Goal: Task Accomplishment & Management: Manage account settings

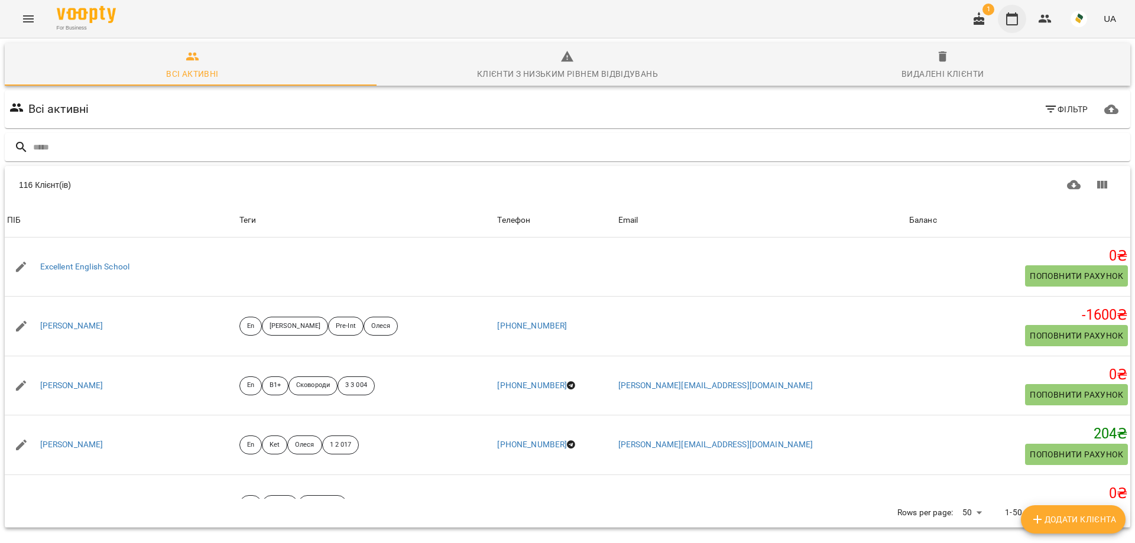
click at [1022, 16] on button "button" at bounding box center [1011, 19] width 28 height 28
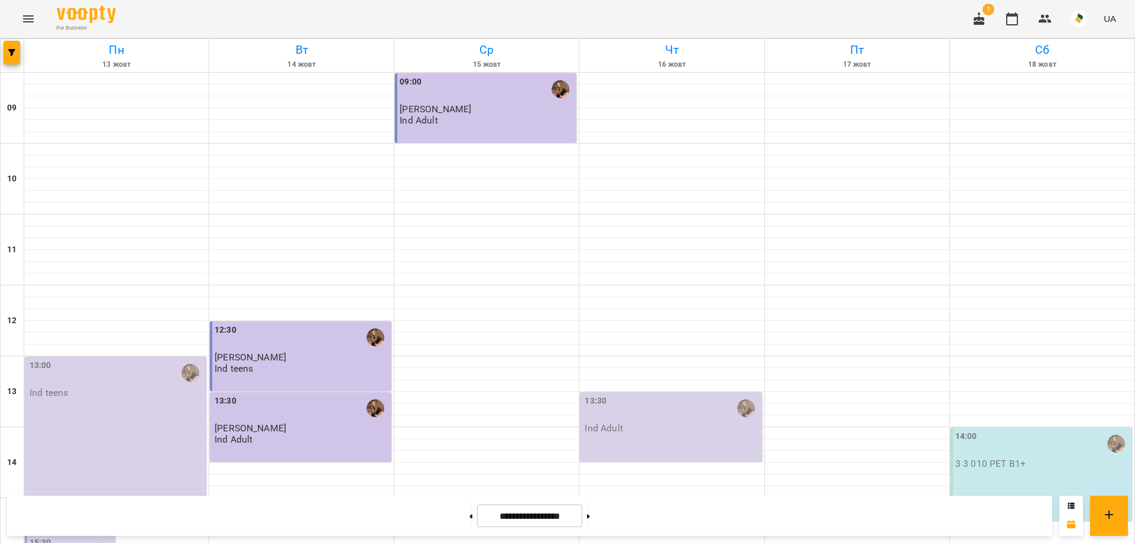
scroll to position [434, 0]
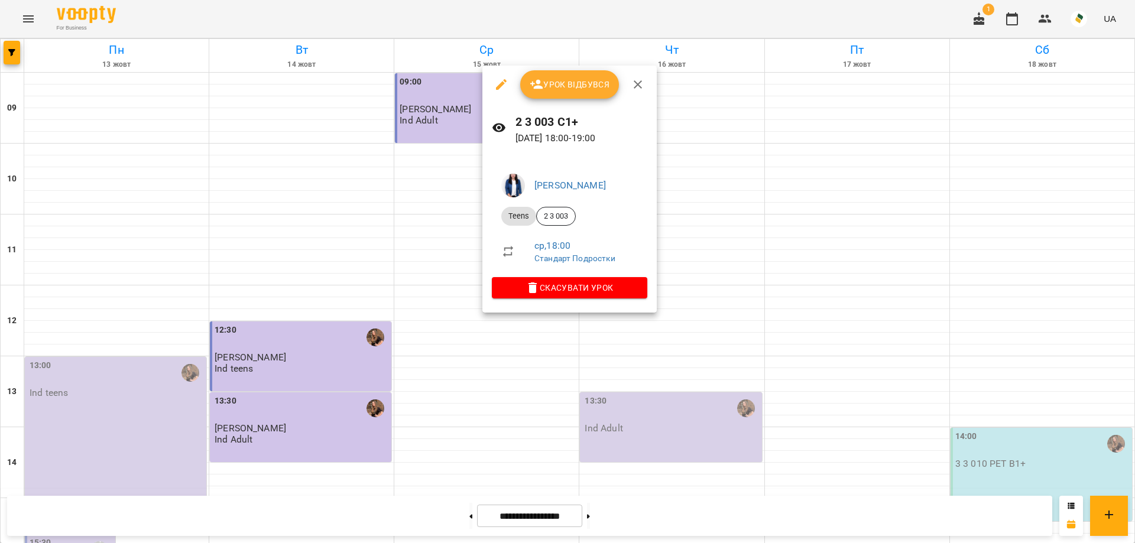
click at [571, 72] on button "Урок відбувся" at bounding box center [569, 84] width 99 height 28
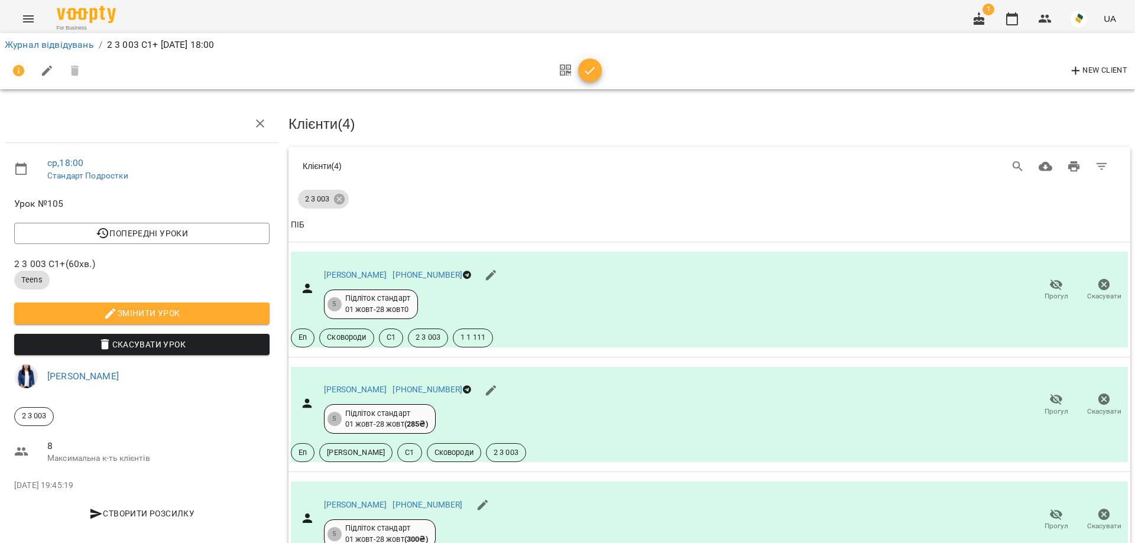
click at [594, 75] on icon "button" at bounding box center [590, 71] width 14 height 14
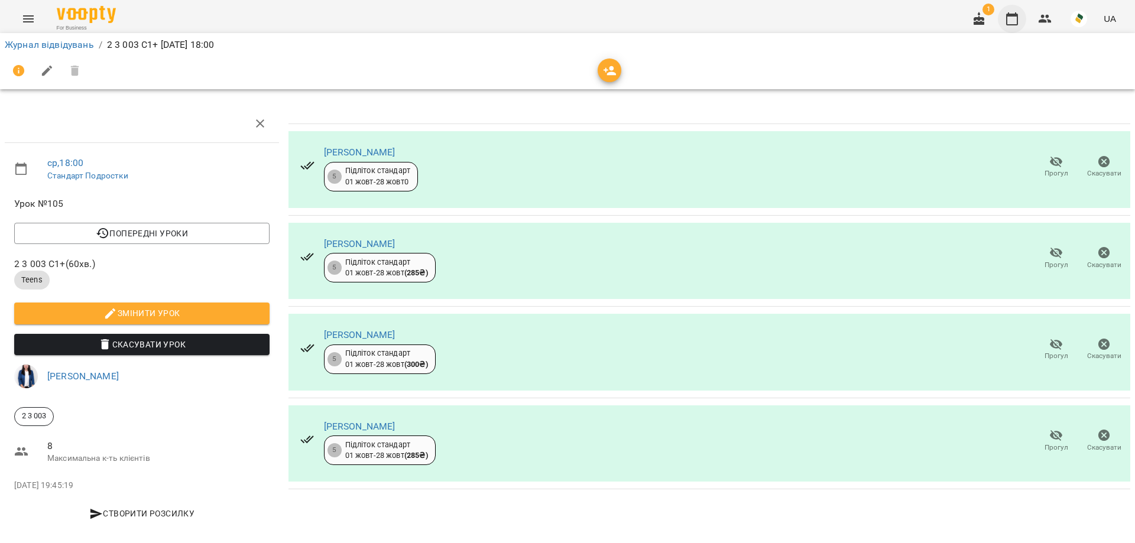
click at [1009, 8] on button "button" at bounding box center [1011, 19] width 28 height 28
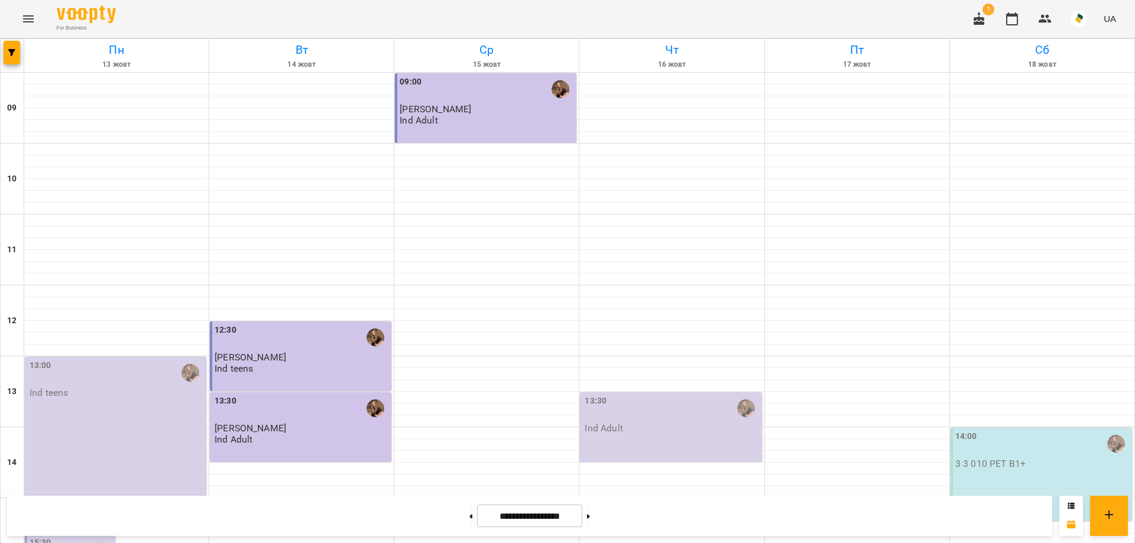
scroll to position [434, 0]
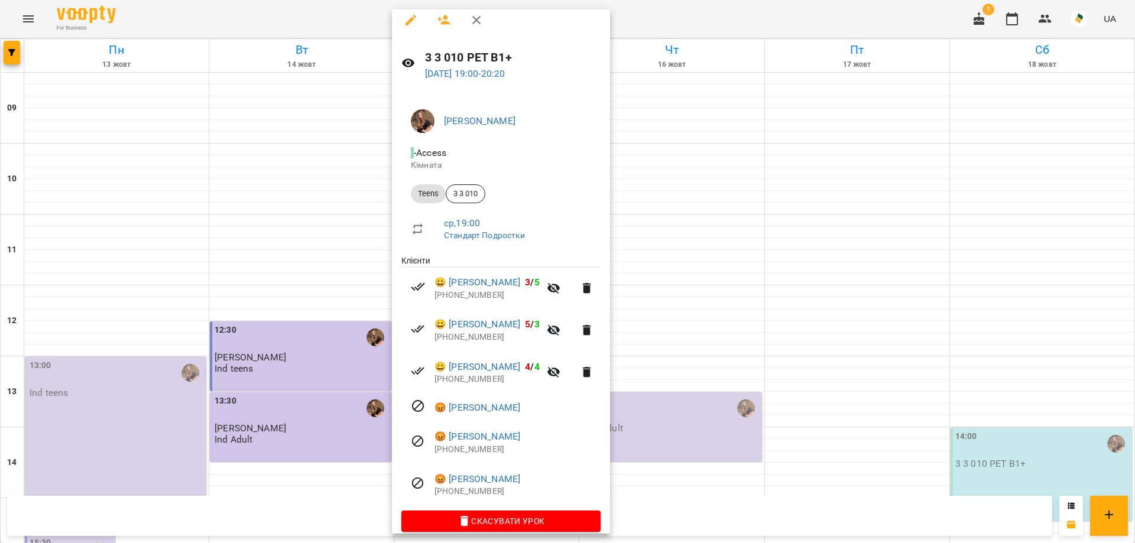
scroll to position [0, 0]
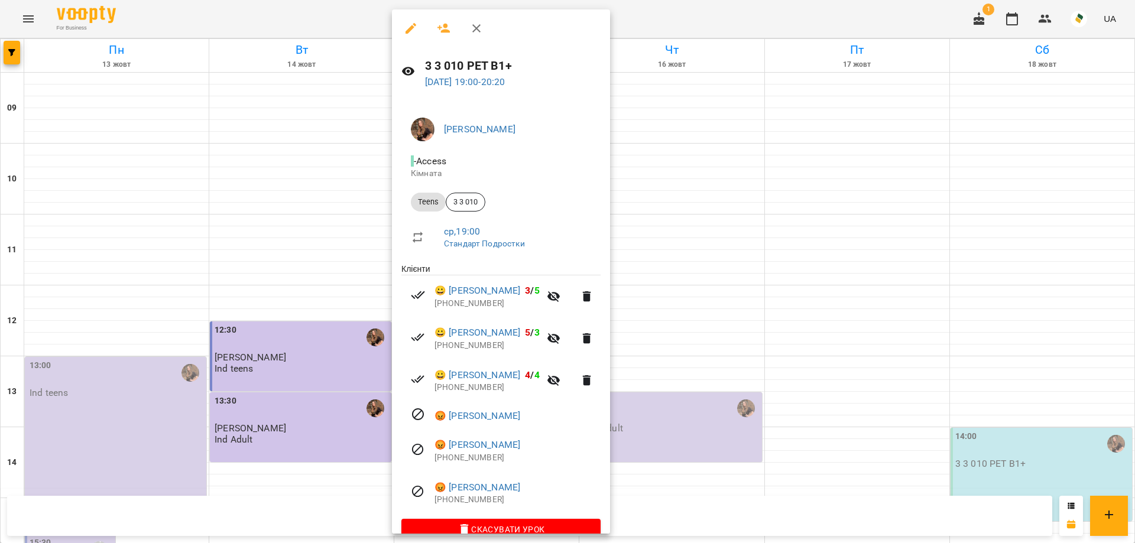
click at [711, 18] on div at bounding box center [567, 271] width 1135 height 543
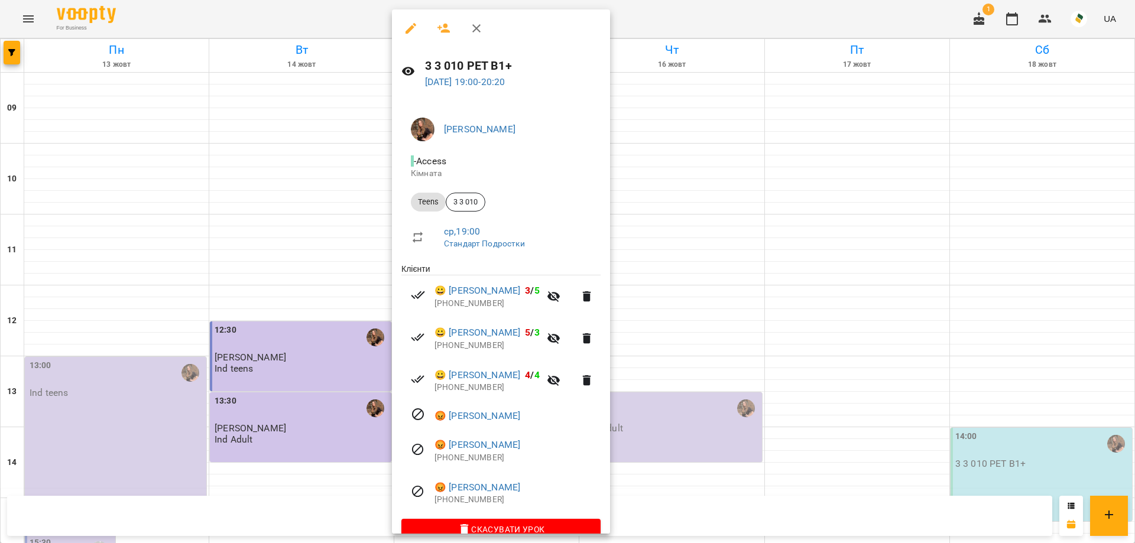
click at [805, 18] on div at bounding box center [567, 271] width 1135 height 543
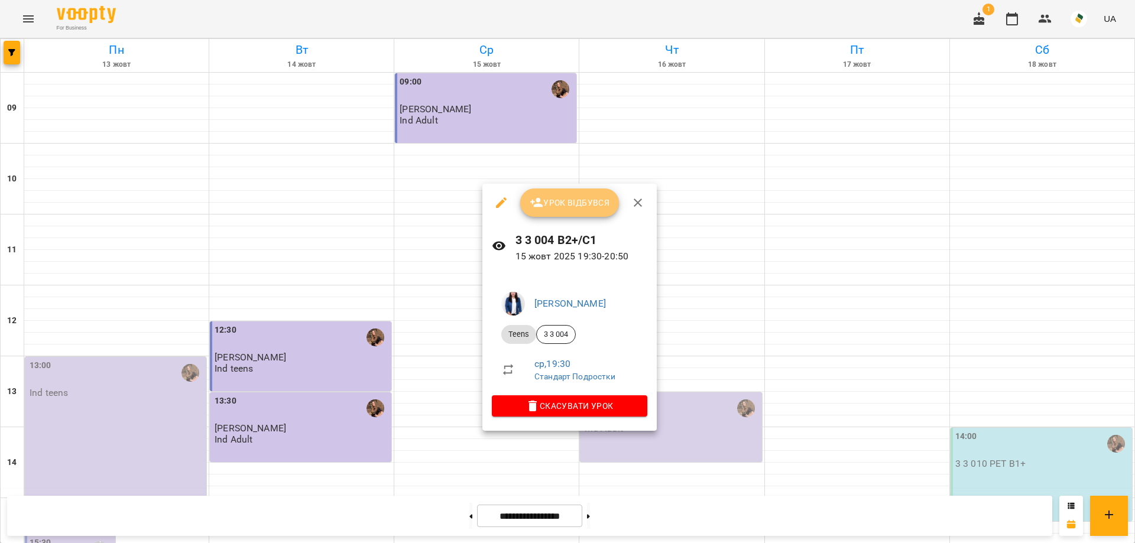
click at [545, 197] on span "Урок відбувся" at bounding box center [569, 203] width 80 height 14
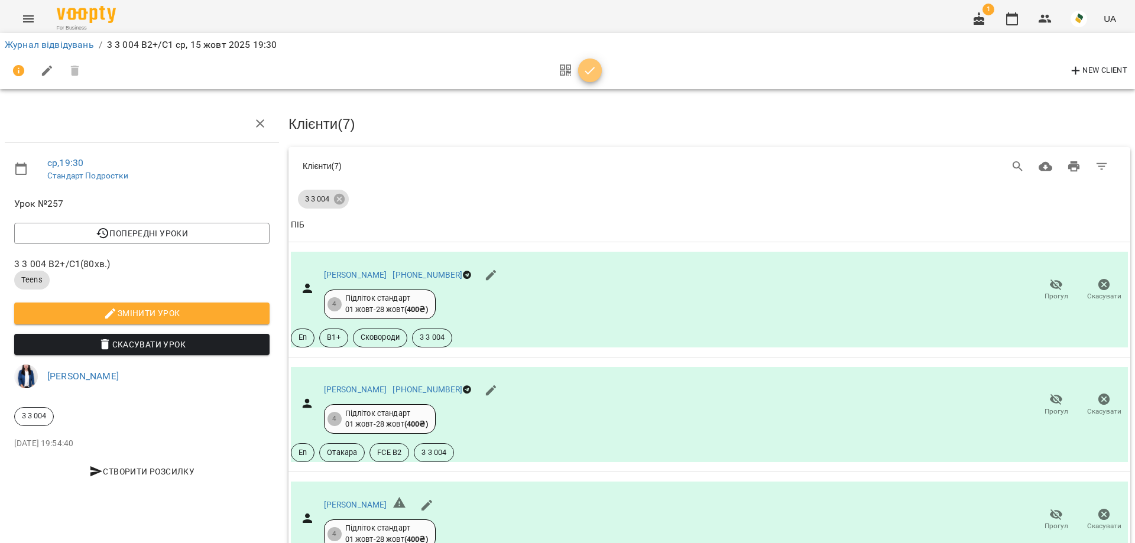
click at [593, 69] on icon "button" at bounding box center [590, 71] width 10 height 8
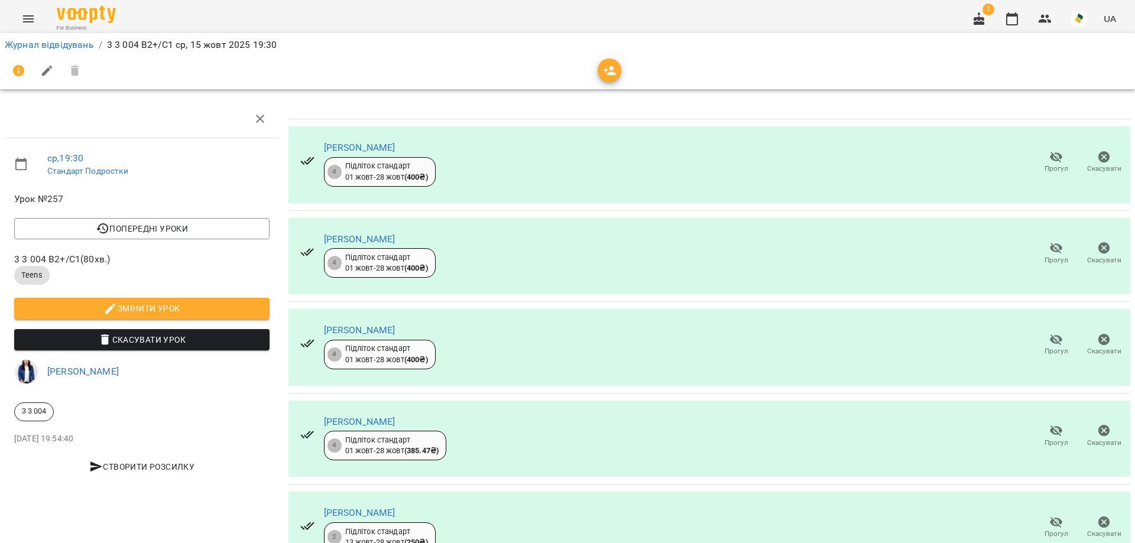
scroll to position [240, 0]
click at [1006, 25] on icon "button" at bounding box center [1012, 19] width 14 height 14
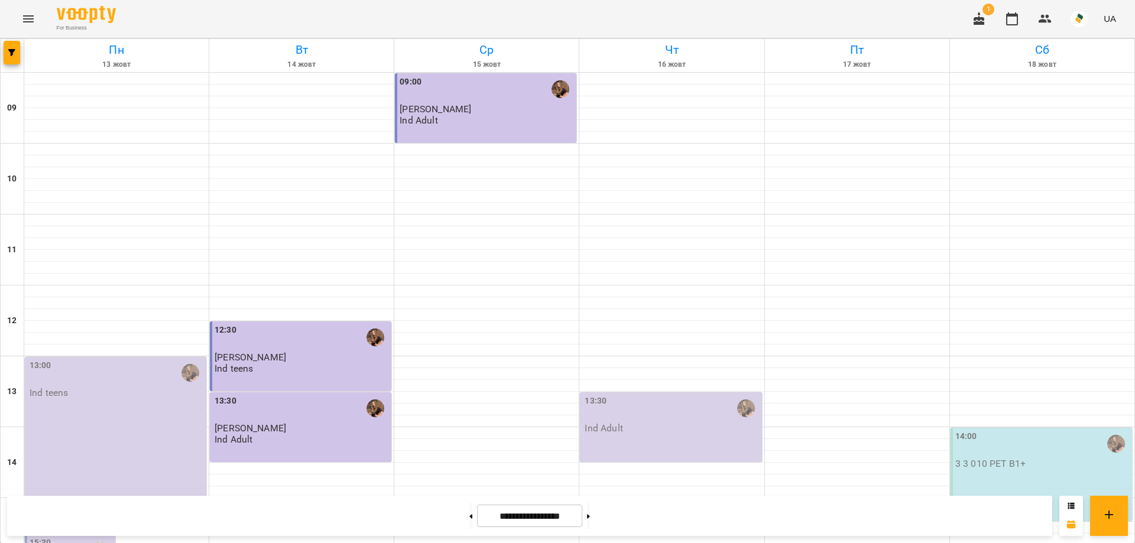
click at [535, 12] on div "For Business 1 UA" at bounding box center [567, 19] width 1135 height 38
click at [528, 22] on div "For Business 1 UA" at bounding box center [567, 19] width 1135 height 38
click at [319, 22] on div "For Business 1 UA" at bounding box center [567, 19] width 1135 height 38
click at [311, 21] on div "For Business 1 UA" at bounding box center [567, 19] width 1135 height 38
